Goal: Book appointment/travel/reservation

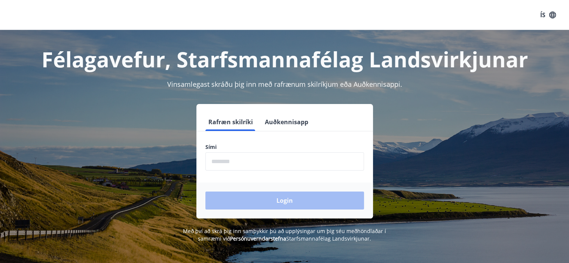
click at [326, 164] on input "phone" at bounding box center [284, 161] width 159 height 18
type input "********"
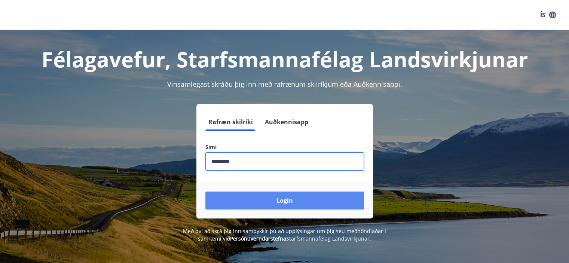
click at [256, 195] on button "Login" at bounding box center [284, 200] width 159 height 18
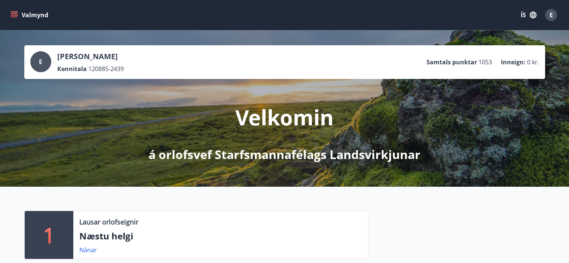
click at [14, 19] on button "Valmynd" at bounding box center [30, 14] width 42 height 13
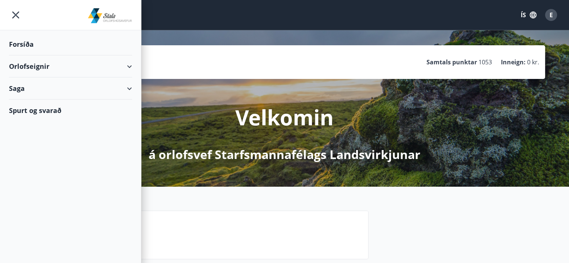
click at [45, 66] on div "Orlofseignir" at bounding box center [70, 66] width 123 height 22
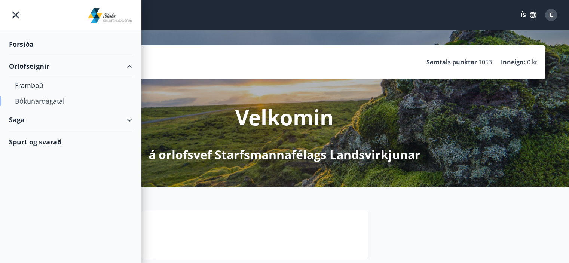
click at [45, 100] on div "Bókunardagatal" at bounding box center [70, 101] width 111 height 16
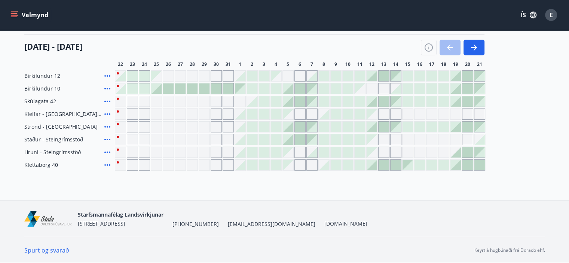
scroll to position [55, 0]
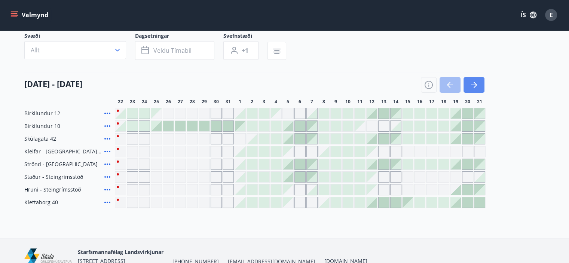
click at [480, 86] on button "button" at bounding box center [473, 85] width 21 height 16
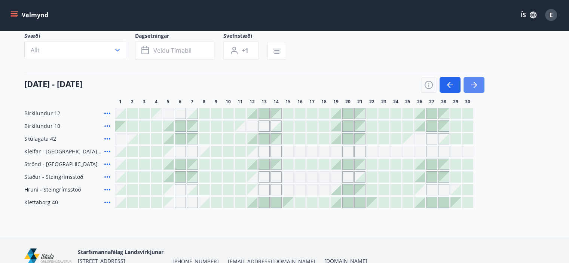
click at [480, 86] on button "button" at bounding box center [473, 85] width 21 height 16
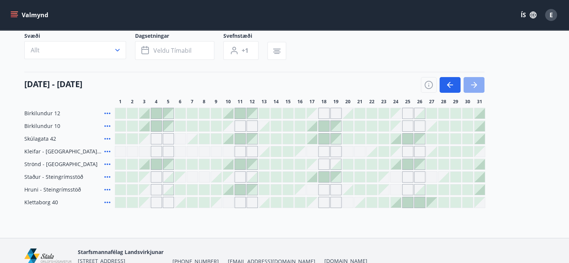
click at [476, 87] on icon "button" at bounding box center [473, 84] width 9 height 9
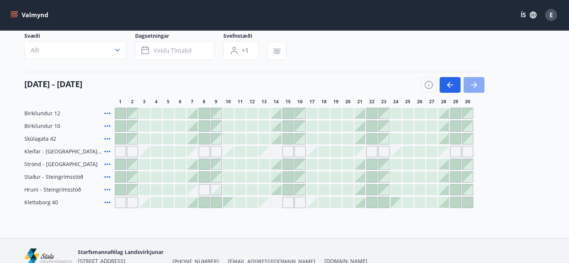
click at [476, 87] on icon "button" at bounding box center [473, 84] width 9 height 9
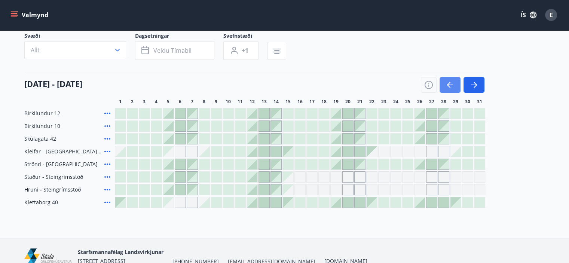
click at [444, 82] on button "button" at bounding box center [449, 85] width 21 height 16
